Goal: Information Seeking & Learning: Learn about a topic

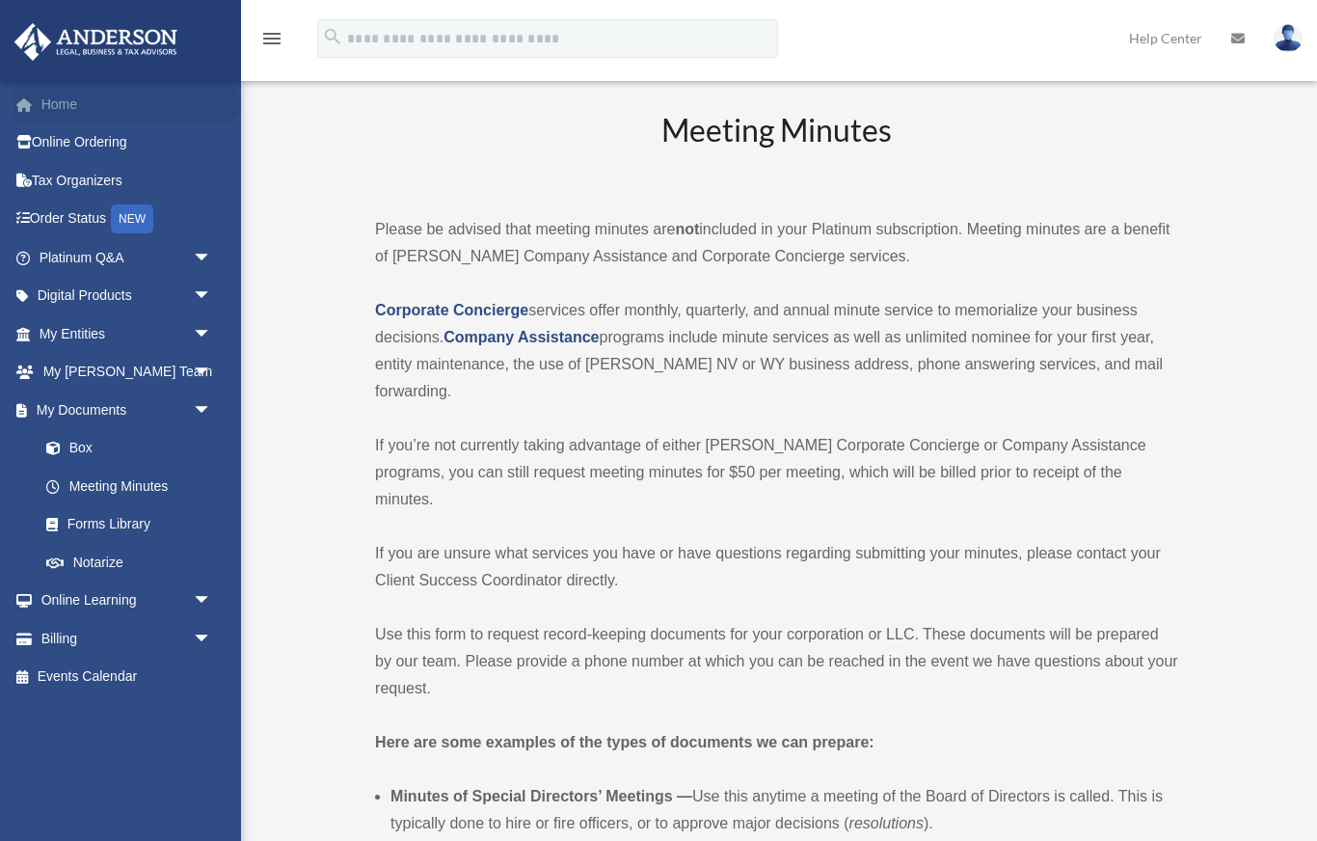
click at [67, 110] on link "Home" at bounding box center [128, 104] width 228 height 39
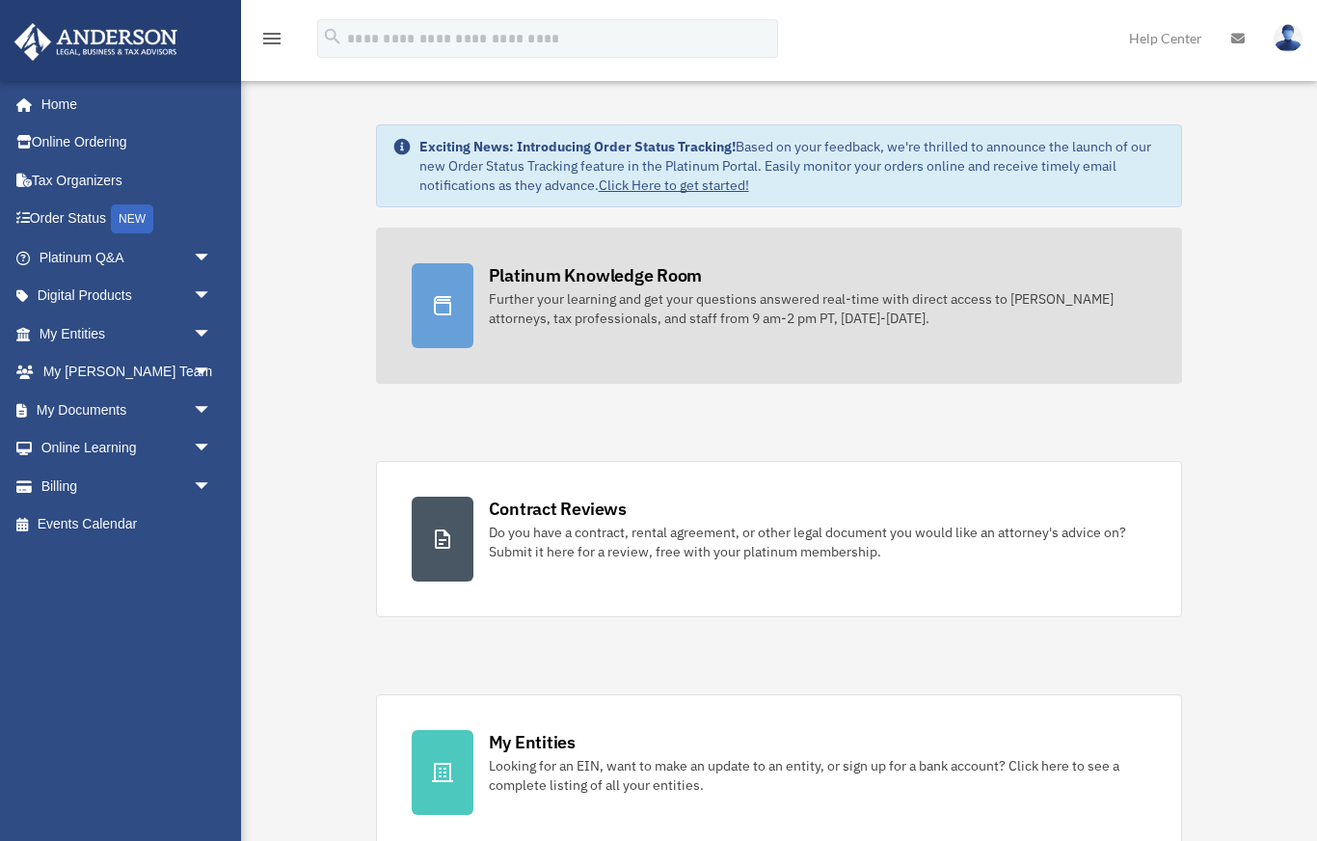
click at [653, 293] on div "Further your learning and get your questions answered real-time with direct acc…" at bounding box center [818, 308] width 659 height 39
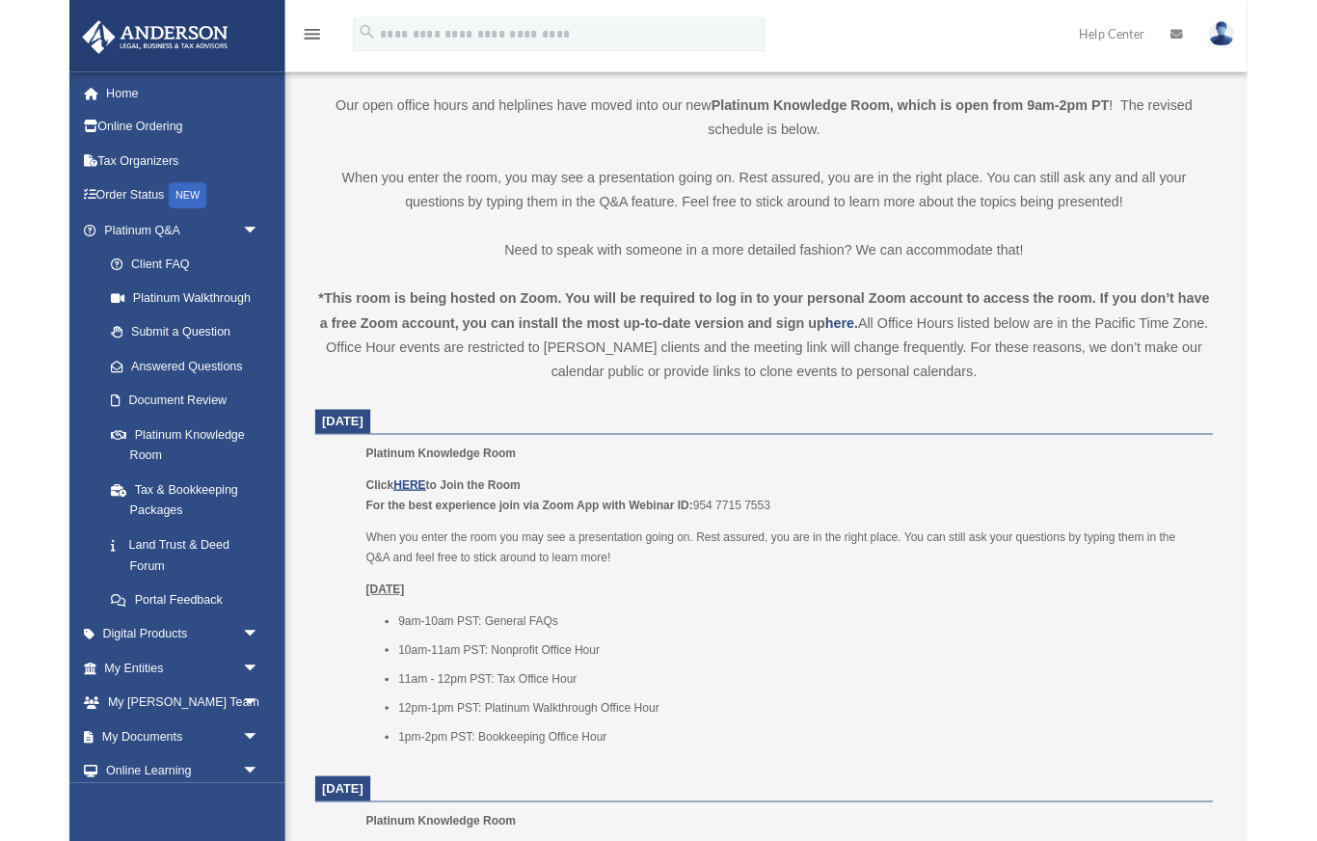
scroll to position [433, 0]
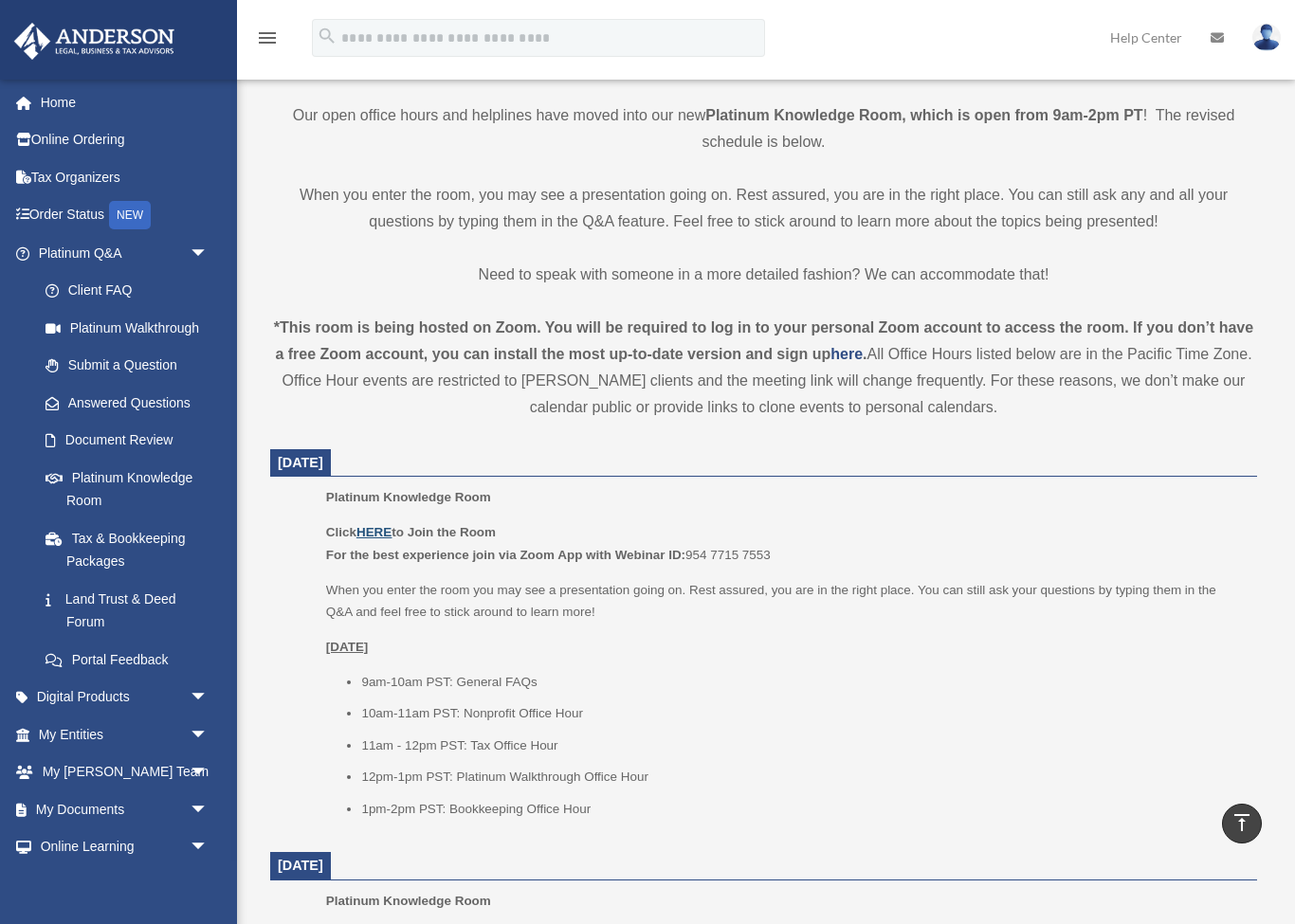
click at [383, 527] on u "HERE" at bounding box center [375, 532] width 35 height 14
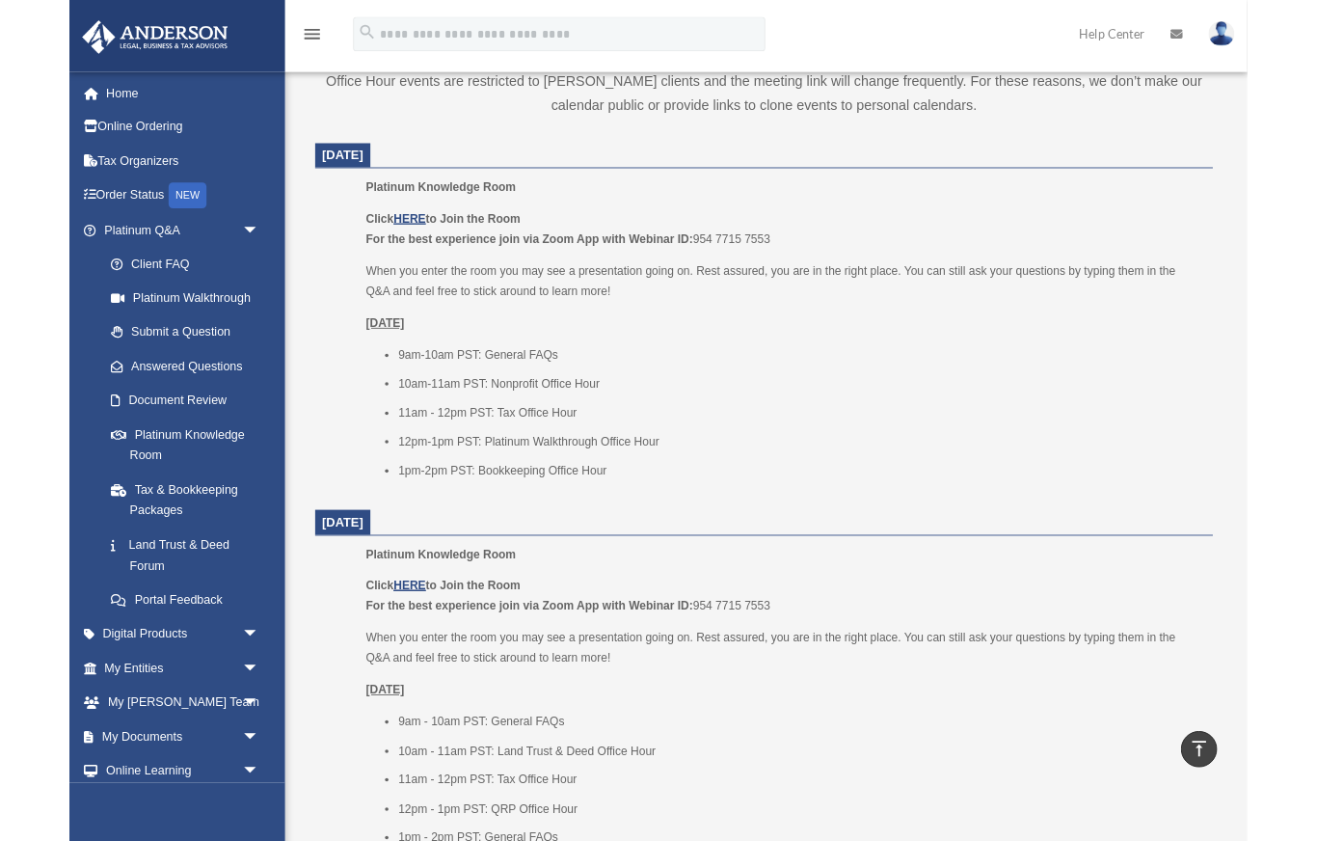
scroll to position [731, 0]
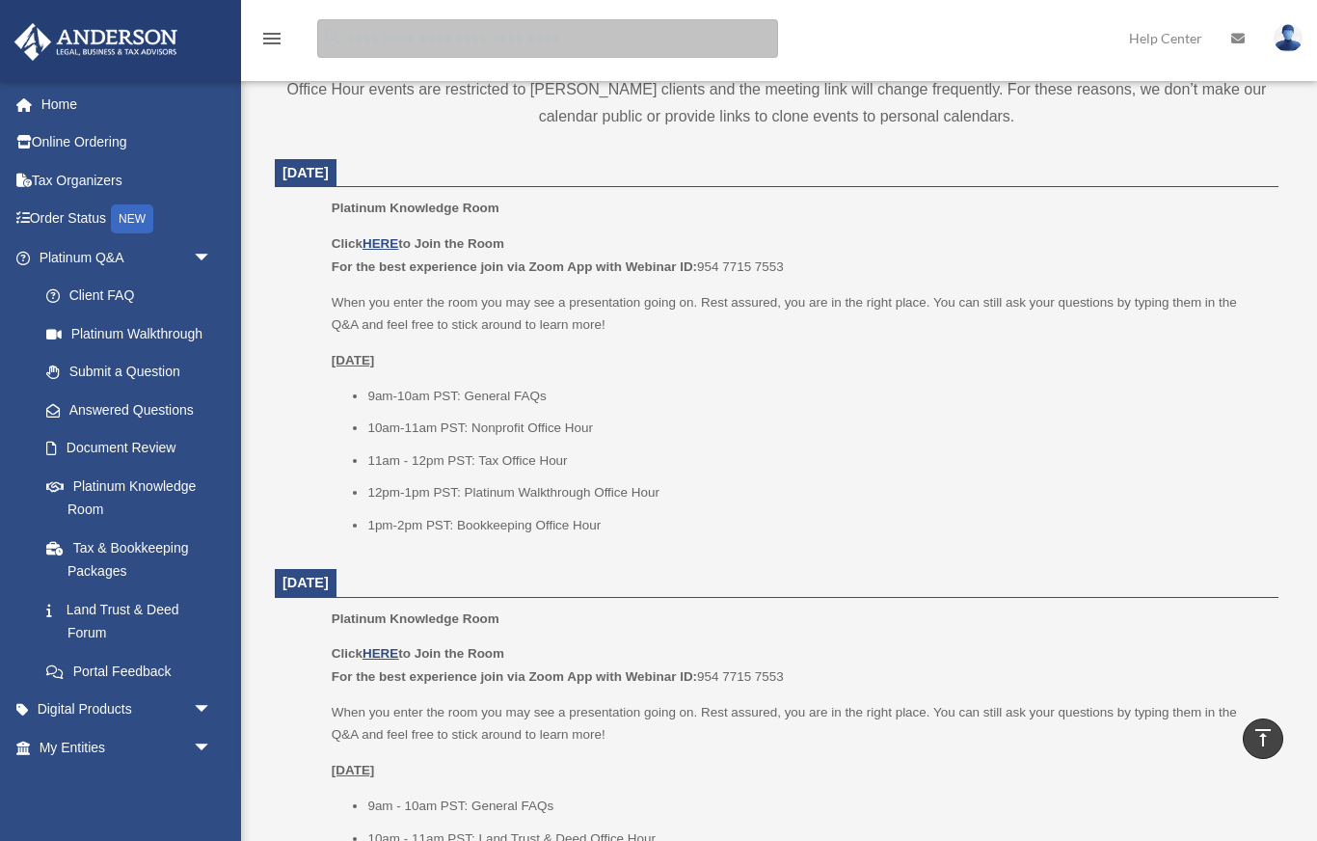
click at [656, 41] on input "search" at bounding box center [547, 38] width 461 height 39
type input "*********"
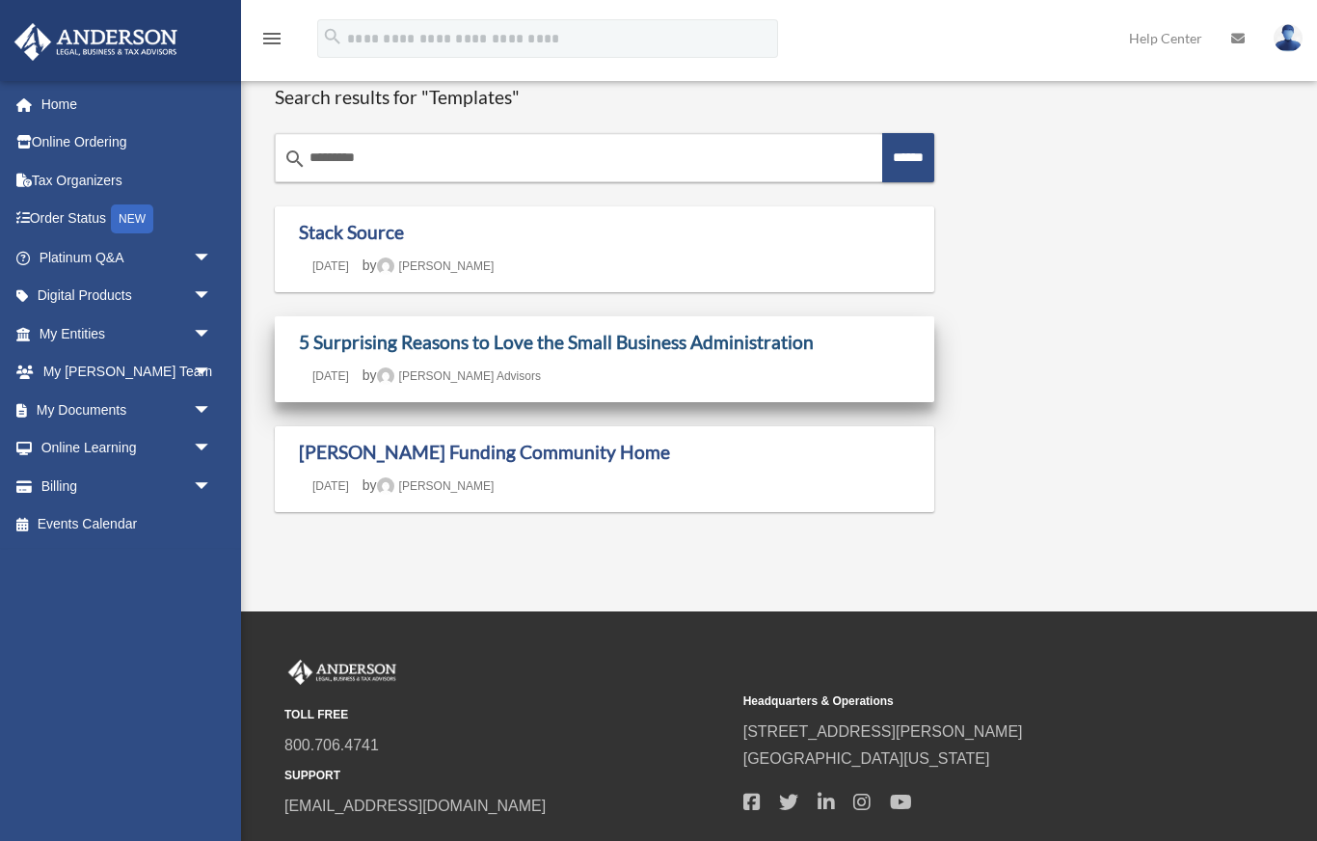
click at [417, 342] on link "5 Surprising Reasons to Love the Small Business Administration" at bounding box center [556, 342] width 515 height 22
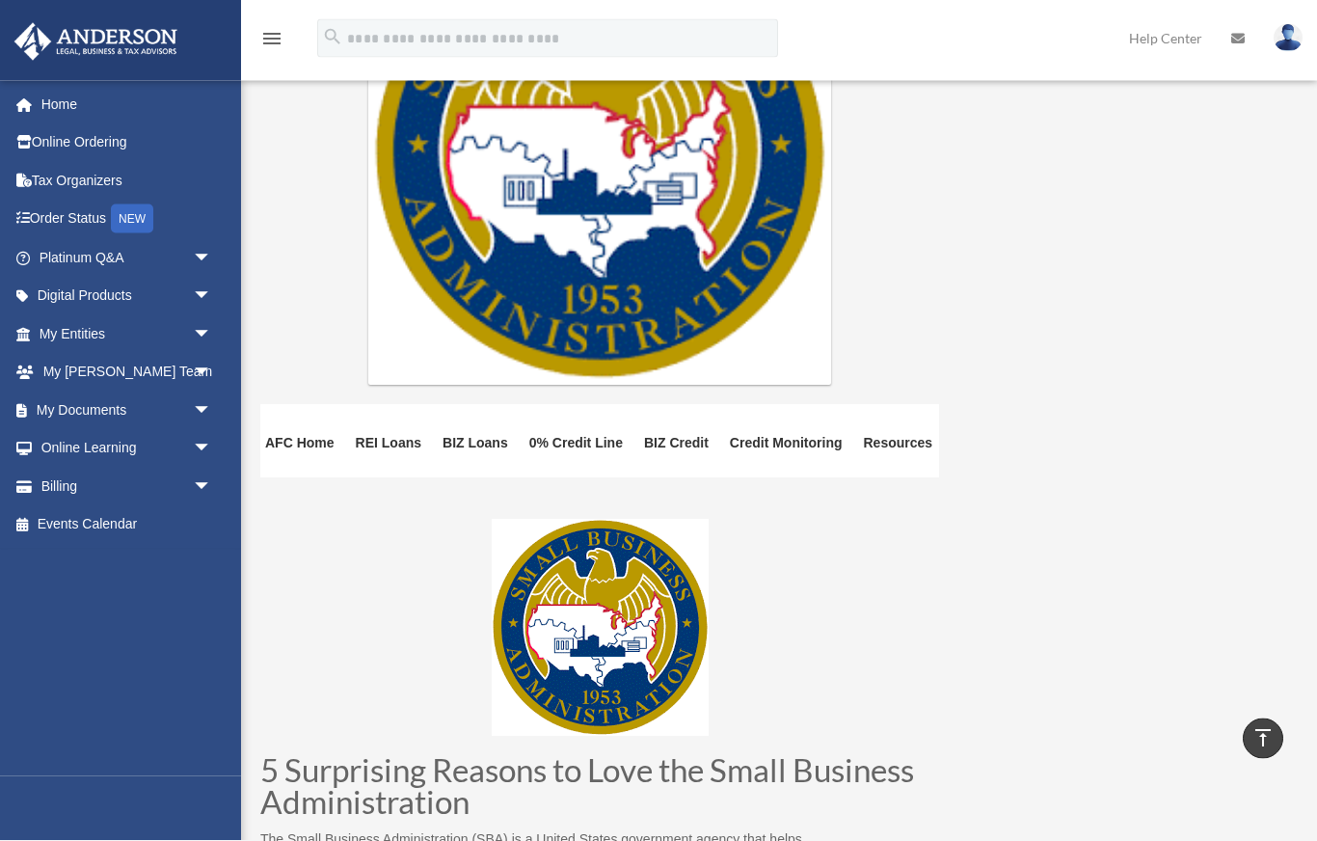
scroll to position [46, 0]
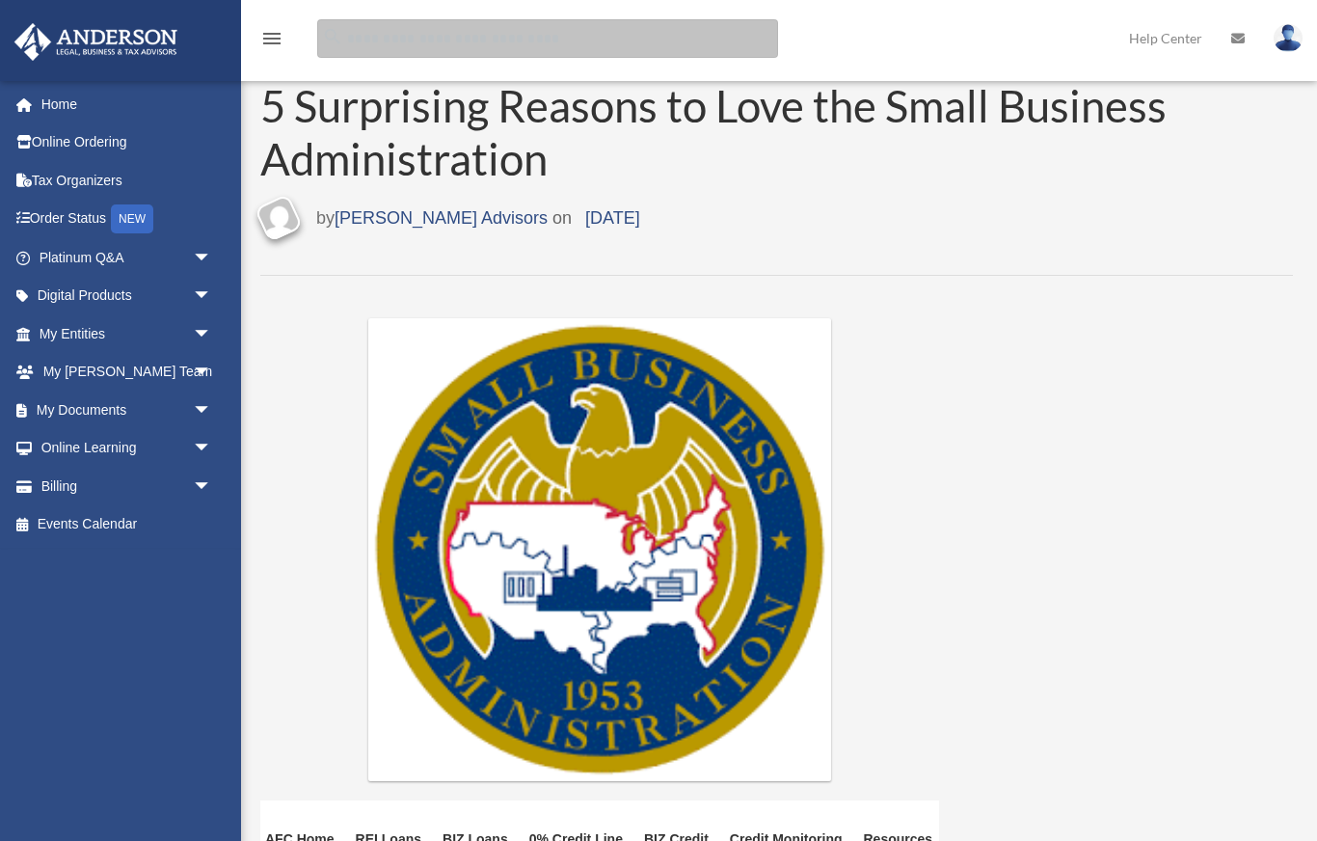
click at [500, 37] on input "search" at bounding box center [547, 38] width 461 height 39
type input "*****"
